Goal: Check status: Check status

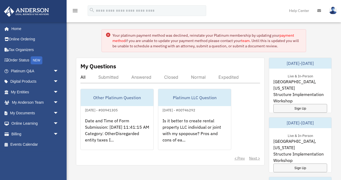
scroll to position [14, 0]
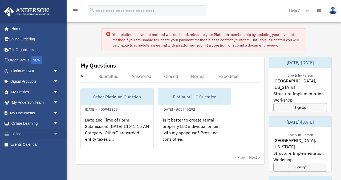
click at [19, 136] on link "Billing arrow_drop_down" at bounding box center [35, 134] width 63 height 11
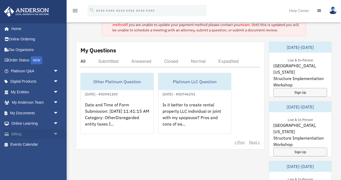
scroll to position [31, 0]
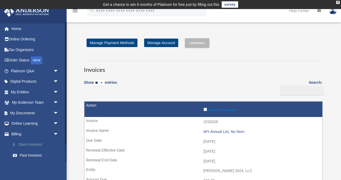
click at [38, 145] on link "$ Open Invoices" at bounding box center [36, 145] width 59 height 11
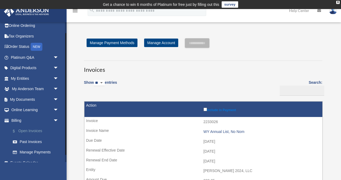
scroll to position [15, 0]
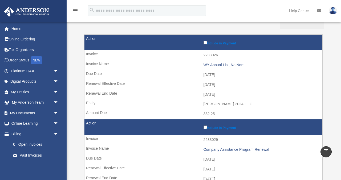
scroll to position [66, 0]
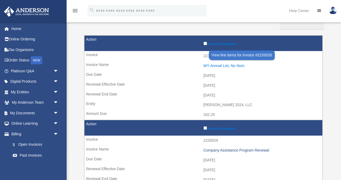
click at [216, 65] on div "WY Annual List, No Nom" at bounding box center [262, 66] width 116 height 5
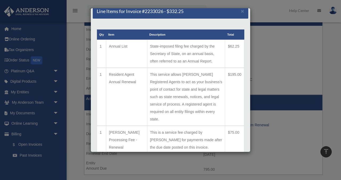
scroll to position [31, 0]
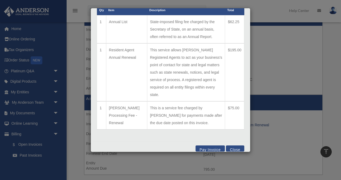
click at [236, 146] on button "Close" at bounding box center [235, 149] width 18 height 6
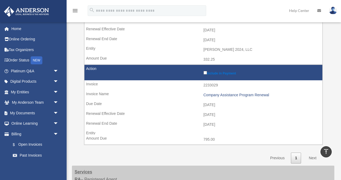
scroll to position [123, 0]
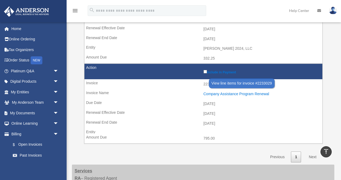
click at [222, 95] on div "Company Assistance Program Renewal" at bounding box center [262, 94] width 116 height 5
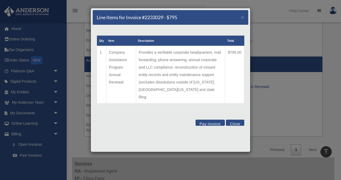
scroll to position [130, 0]
click at [235, 120] on button "Close" at bounding box center [235, 123] width 18 height 6
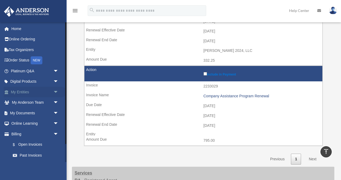
scroll to position [117, 0]
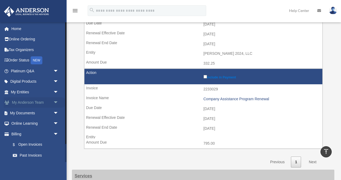
click at [55, 105] on span "arrow_drop_down" at bounding box center [58, 103] width 11 height 11
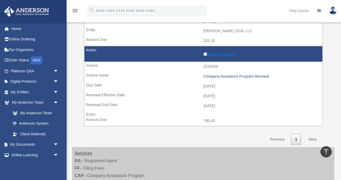
scroll to position [0, 0]
